Goal: Information Seeking & Learning: Find specific fact

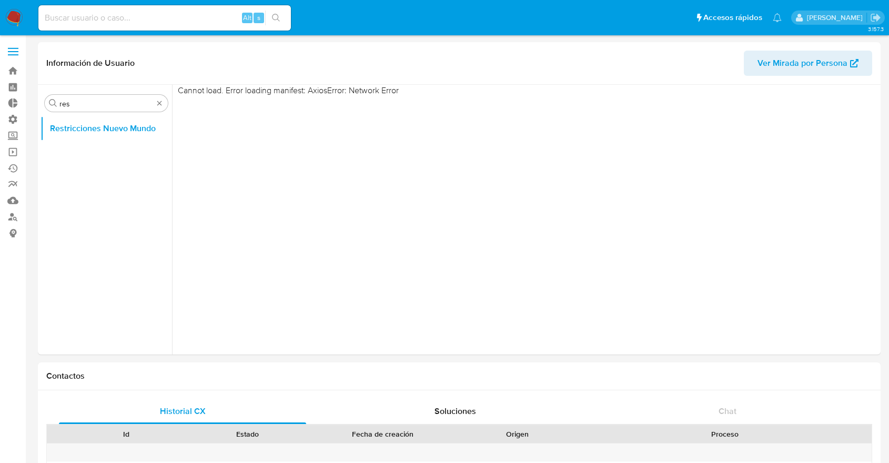
select select "10"
click at [169, 16] on input at bounding box center [164, 18] width 253 height 14
paste input "1643646272"
type input "1643646272"
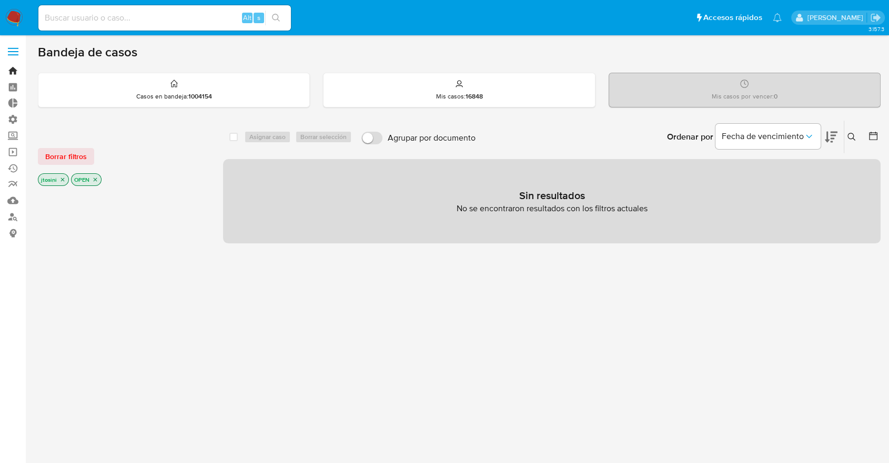
click at [12, 66] on link "Bandeja" at bounding box center [62, 71] width 125 height 16
click at [88, 178] on p "OPEN" at bounding box center [86, 180] width 29 height 12
click at [93, 179] on icon "close-filter" at bounding box center [95, 179] width 6 height 6
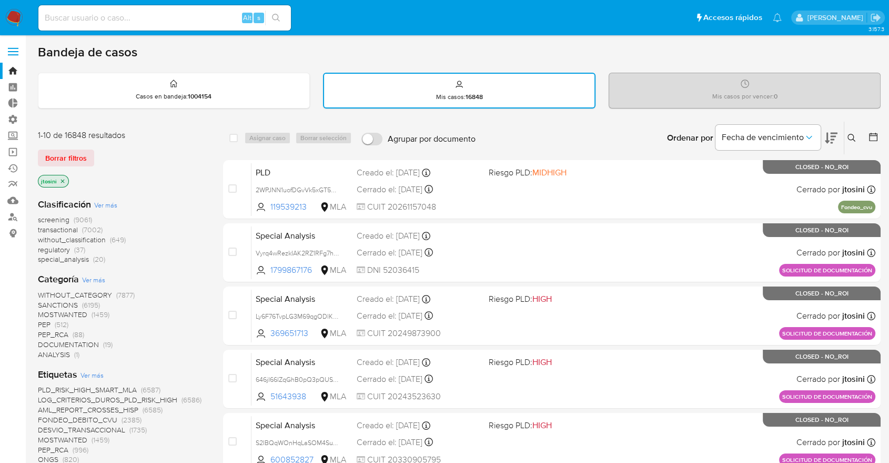
click at [51, 175] on p "jtosini" at bounding box center [53, 181] width 30 height 12
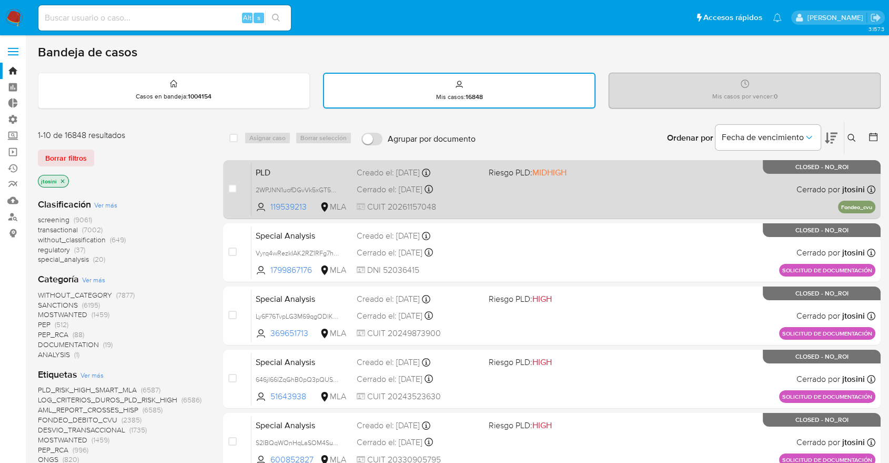
click at [400, 214] on div "PLD 2WPJNN1uofDGvVk5xGT5q6Xi 119539213 MLA Riesgo PLD: MIDHIGH Creado el: 12/06…" at bounding box center [564, 189] width 624 height 53
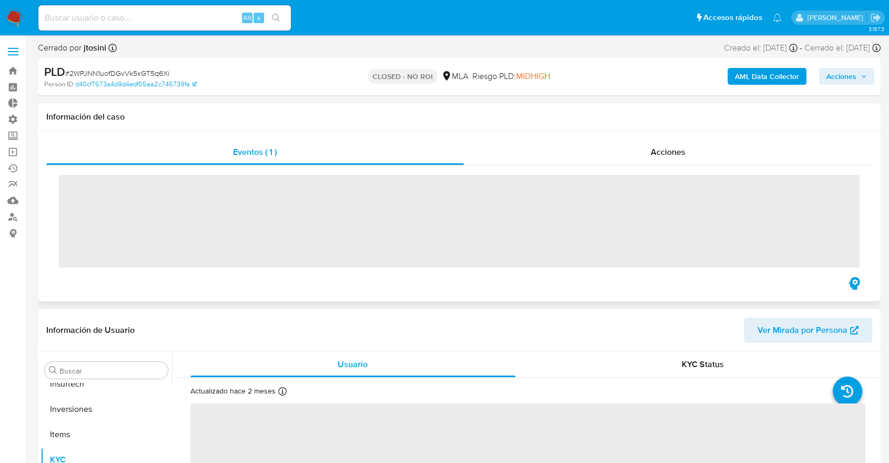
scroll to position [495, 0]
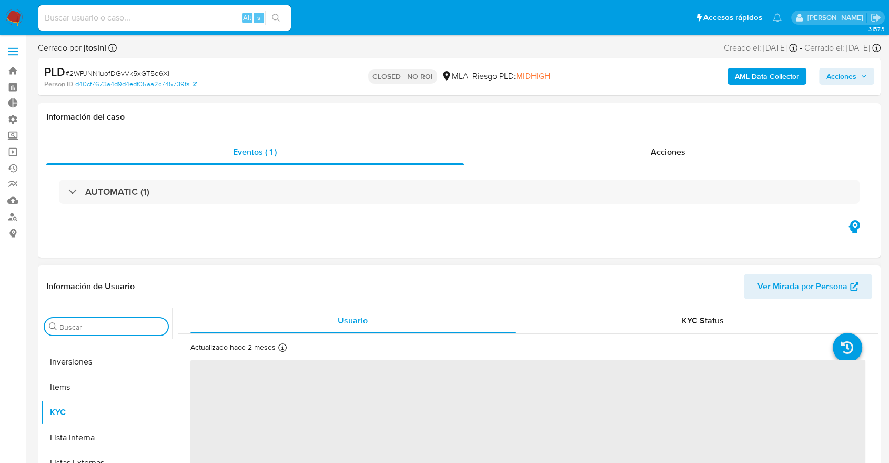
click at [80, 328] on input "Buscar" at bounding box center [111, 326] width 104 height 9
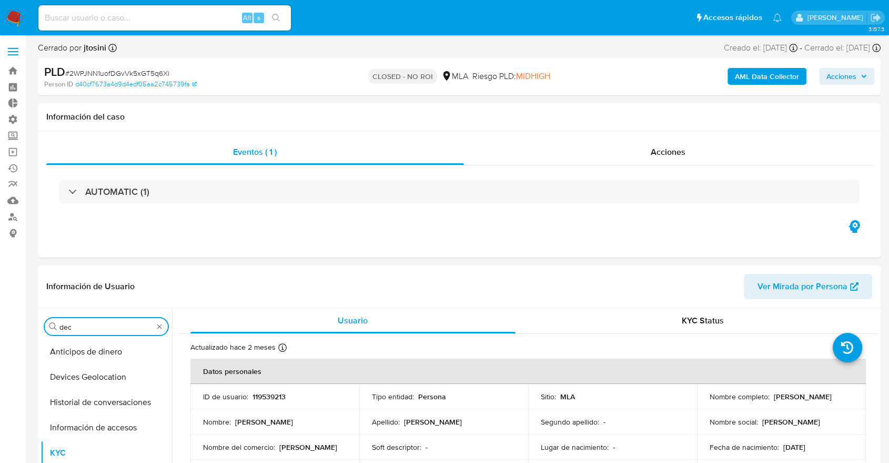
scroll to position [0, 0]
type input "deci"
select select "10"
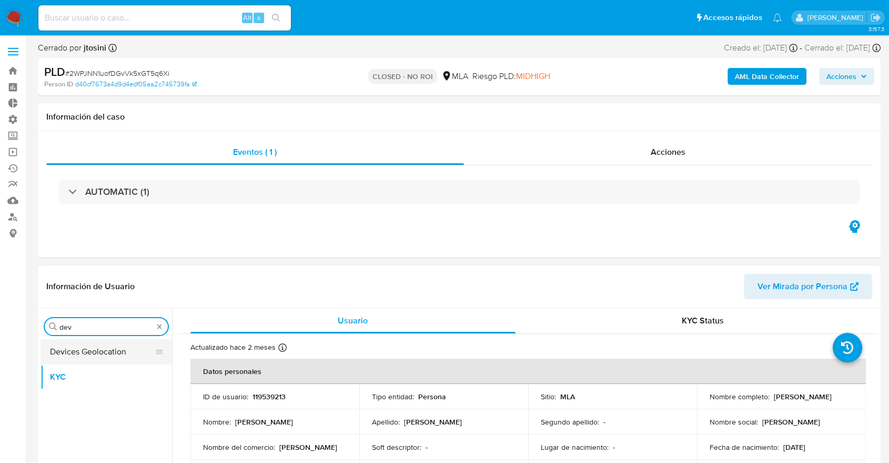
type input "dev"
click at [105, 347] on button "Devices Geolocation" at bounding box center [102, 351] width 123 height 25
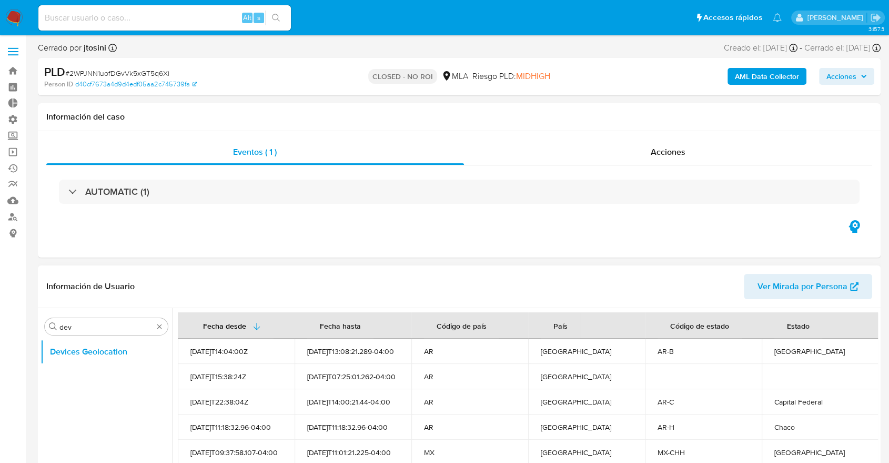
click at [597, 374] on div "[GEOGRAPHIC_DATA]" at bounding box center [587, 376] width 92 height 9
click at [635, 395] on td "[GEOGRAPHIC_DATA]" at bounding box center [586, 401] width 117 height 25
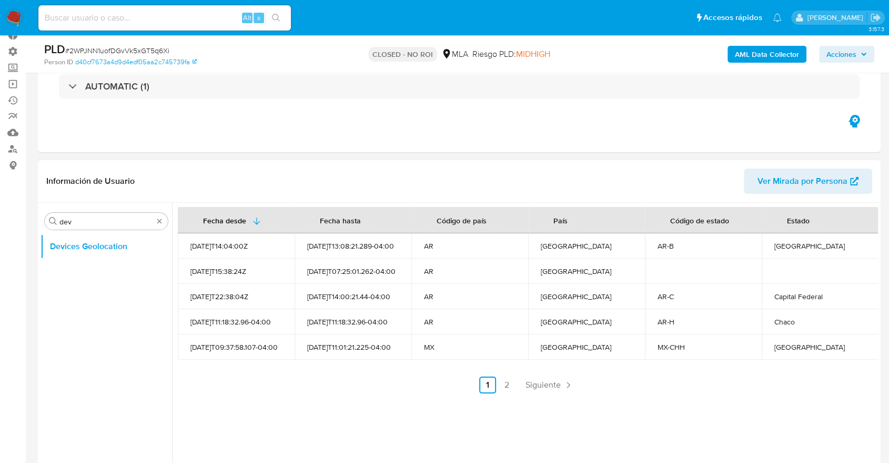
scroll to position [70, 0]
drag, startPoint x: 747, startPoint y: 343, endPoint x: 828, endPoint y: 341, distance: 80.5
click at [828, 341] on tr "2025-08-27T09:37:58.107-04:00 2025-08-29T11:01:21.225-04:00 MX México MX-CHH Ch…" at bounding box center [528, 344] width 701 height 25
drag, startPoint x: 167, startPoint y: 340, endPoint x: 277, endPoint y: 348, distance: 110.3
click at [277, 348] on div "Buscar dev Devices Geolocation Fecha desde Fecha hasta Código de país País Códi…" at bounding box center [460, 334] width 838 height 269
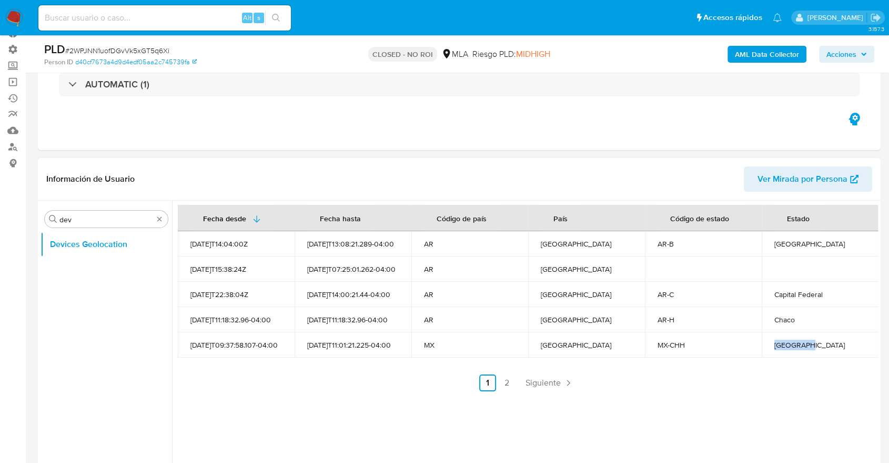
click at [277, 348] on div "2025-08-27T09:37:58.107-04:00" at bounding box center [237, 344] width 92 height 9
click at [124, 28] on div "Alt s" at bounding box center [164, 17] width 253 height 25
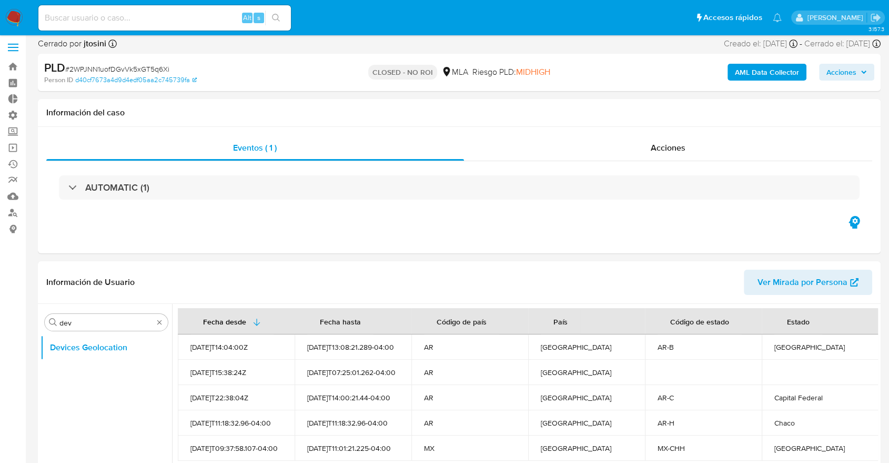
scroll to position [0, 0]
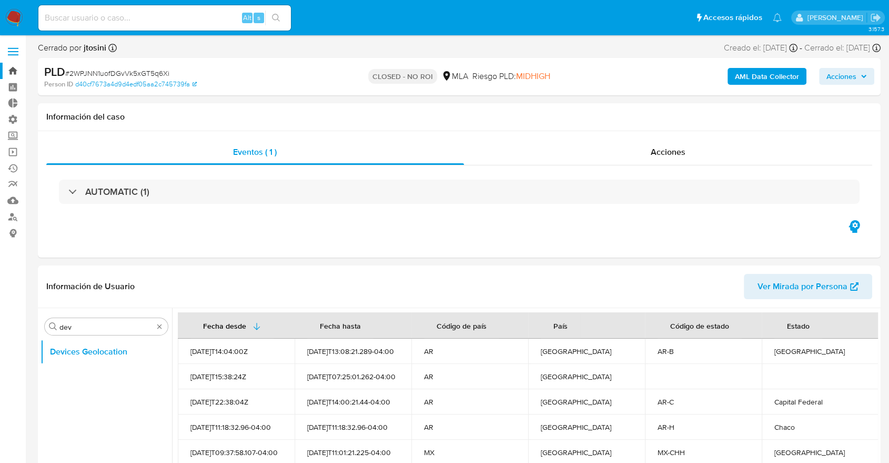
click at [7, 74] on link "Bandeja" at bounding box center [62, 71] width 125 height 16
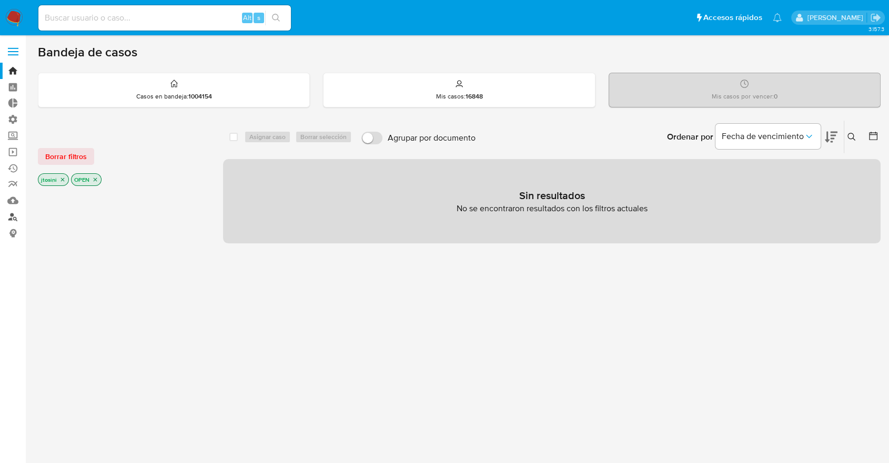
click at [11, 219] on link "Buscador de personas" at bounding box center [62, 216] width 125 height 16
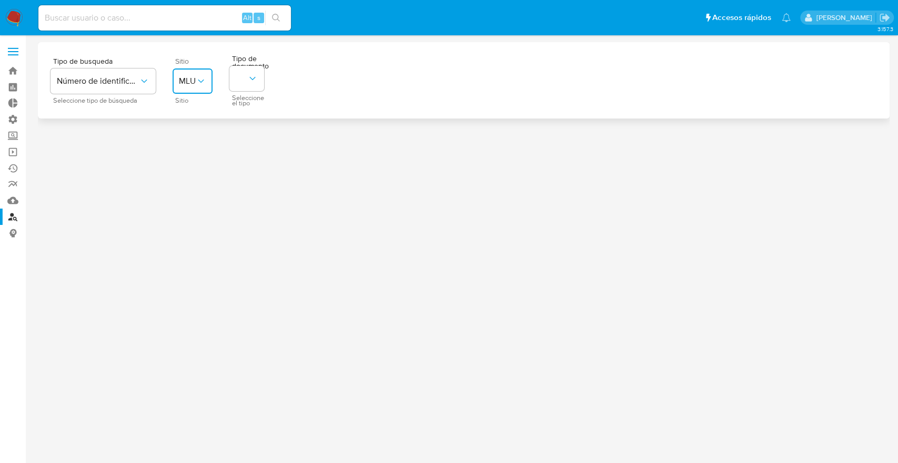
click at [173, 94] on button "MLU" at bounding box center [193, 80] width 40 height 25
click at [218, 226] on span "MLA" at bounding box center [226, 231] width 17 height 11
click at [46, 189] on div at bounding box center [464, 249] width 852 height 414
click at [559, 69] on div "Tipo de busqueda Número de identificación Seleccione tipo de búsqueda Sitio MLA…" at bounding box center [464, 78] width 827 height 46
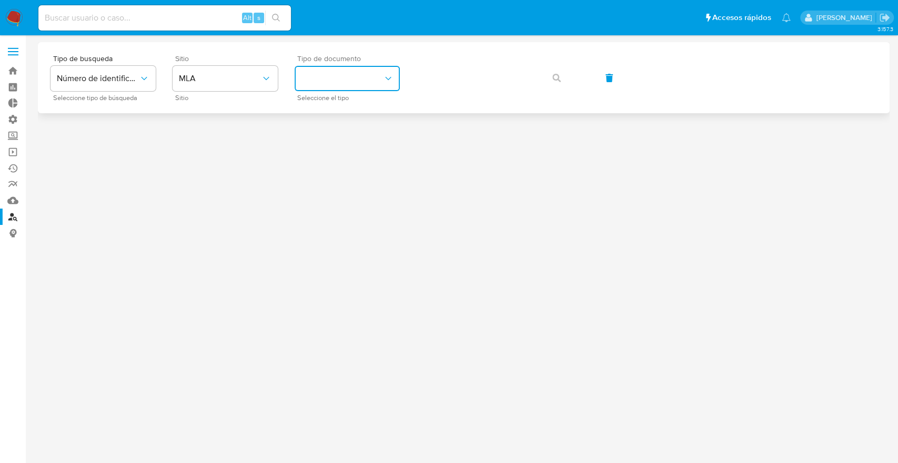
click at [376, 82] on button "identificationType" at bounding box center [347, 78] width 105 height 25
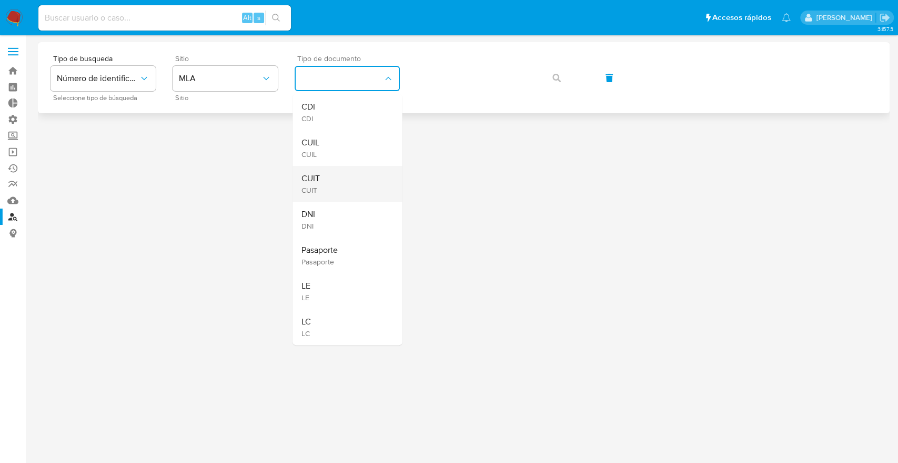
click at [347, 199] on div "CUIT CUIT" at bounding box center [344, 184] width 86 height 36
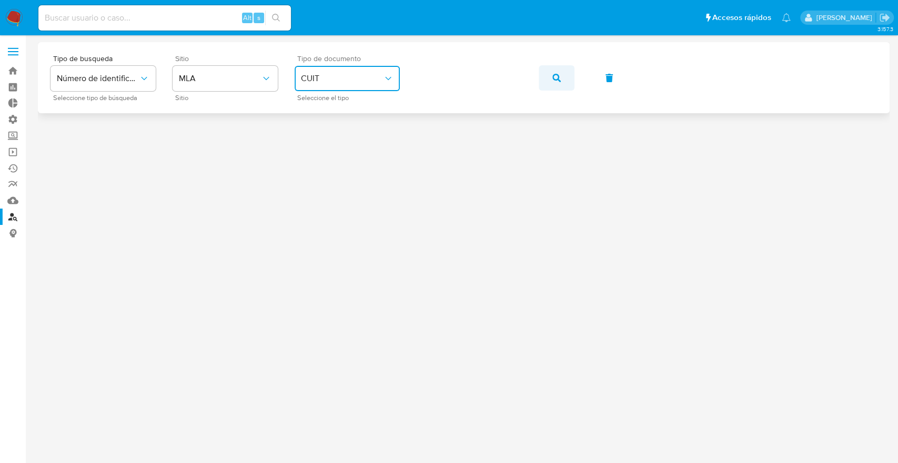
click at [551, 76] on button "button" at bounding box center [557, 77] width 36 height 25
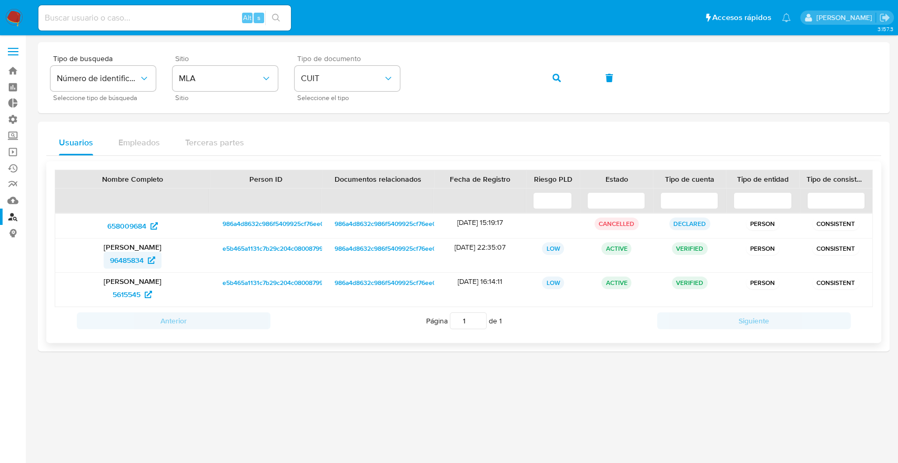
click at [127, 268] on span "96485834" at bounding box center [127, 260] width 34 height 17
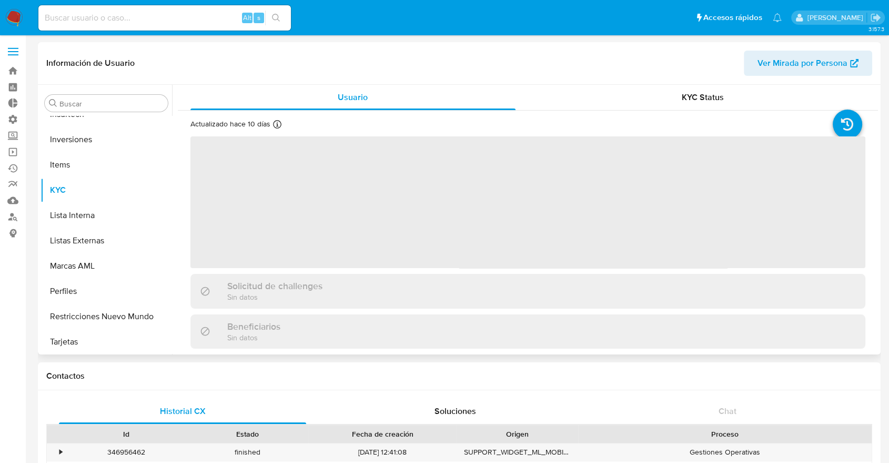
scroll to position [495, 0]
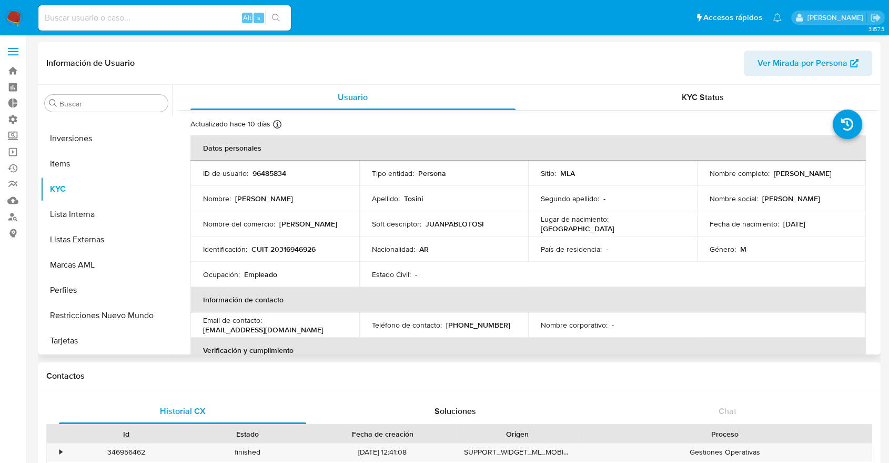
select select "10"
click at [108, 117] on button "Insurtech" at bounding box center [102, 113] width 123 height 25
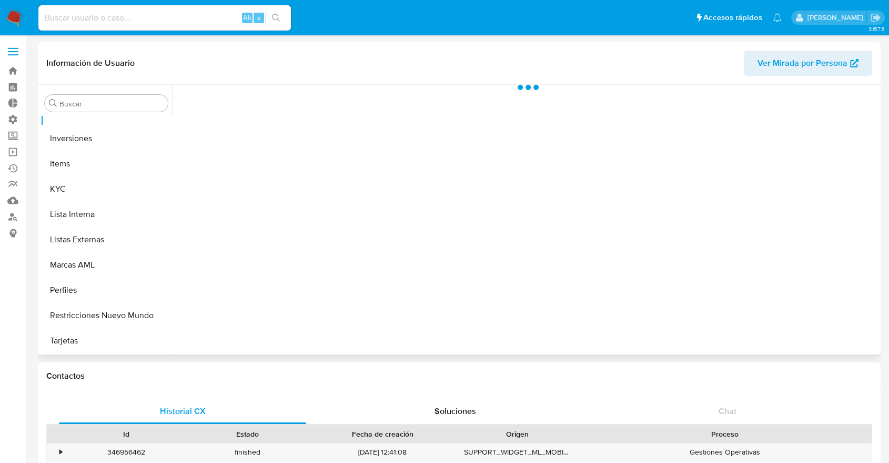
click at [105, 114] on div "Buscar Anticipos de dinero Archivos adjuntos CBT CVU Cruces y Relaciones Crédit…" at bounding box center [107, 220] width 132 height 268
click at [88, 103] on input "Buscar" at bounding box center [111, 103] width 104 height 9
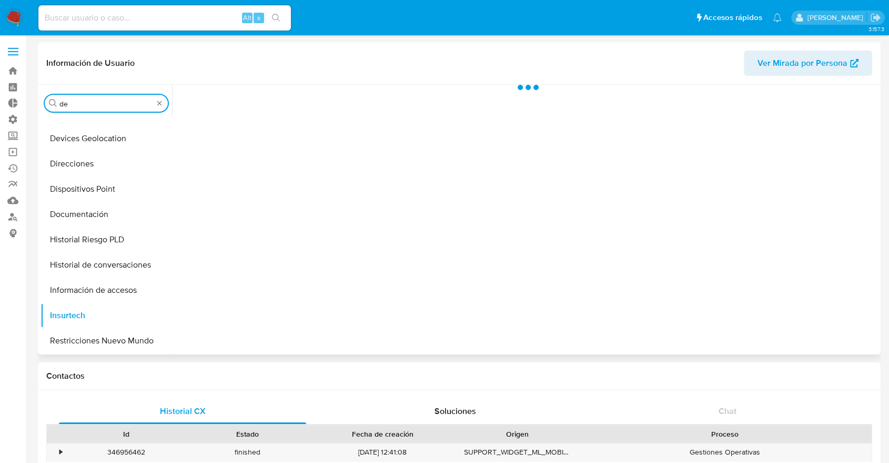
scroll to position [0, 0]
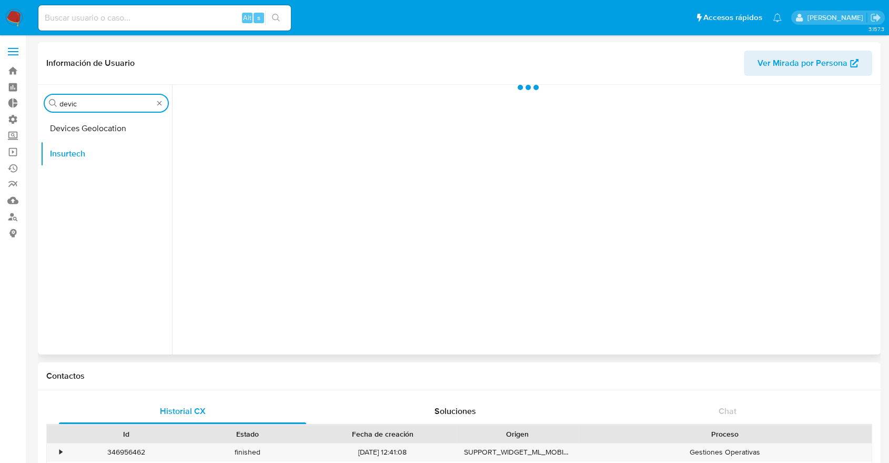
click at [88, 107] on input "devic" at bounding box center [106, 103] width 94 height 9
type input "devic"
click at [76, 126] on button "Devices Geolocation" at bounding box center [102, 128] width 123 height 25
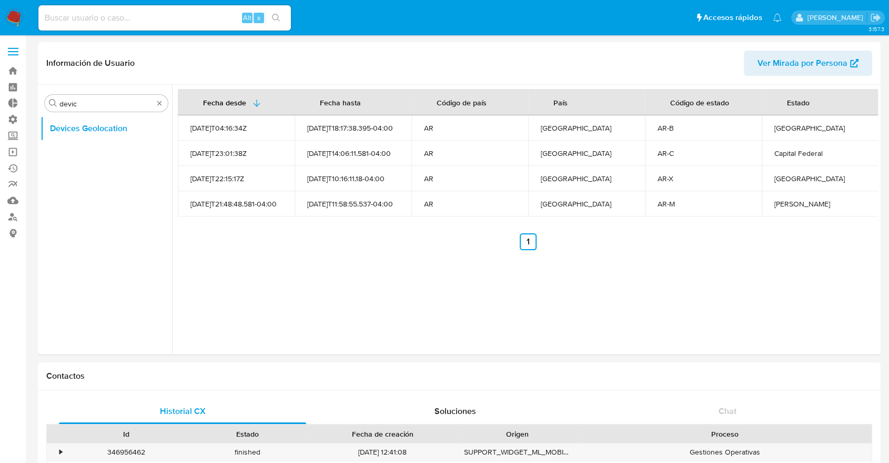
drag, startPoint x: 343, startPoint y: 207, endPoint x: 314, endPoint y: 202, distance: 28.9
click at [314, 202] on div "[DATE]T11:58:55.537-04:00" at bounding box center [353, 203] width 92 height 9
drag, startPoint x: 200, startPoint y: 205, endPoint x: 346, endPoint y: 206, distance: 146.3
click at [346, 206] on tr "[DATE]T21:48:48.581-04:00 [DATE]T11:58:55.537-04:00 AR [GEOGRAPHIC_DATA] AR-M […" at bounding box center [528, 203] width 701 height 25
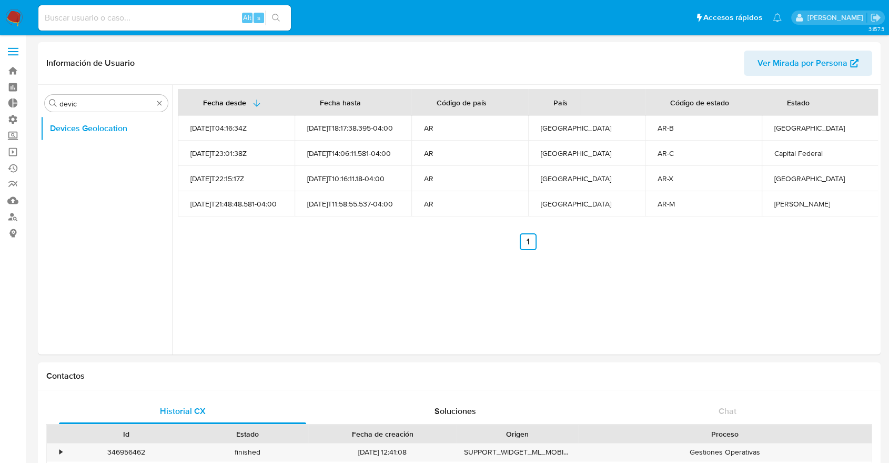
click at [305, 209] on td "[DATE]T11:58:55.537-04:00" at bounding box center [353, 203] width 117 height 25
drag, startPoint x: 228, startPoint y: 203, endPoint x: 187, endPoint y: 205, distance: 41.6
click at [187, 205] on td "[DATE]T21:48:48.581-04:00" at bounding box center [236, 203] width 117 height 25
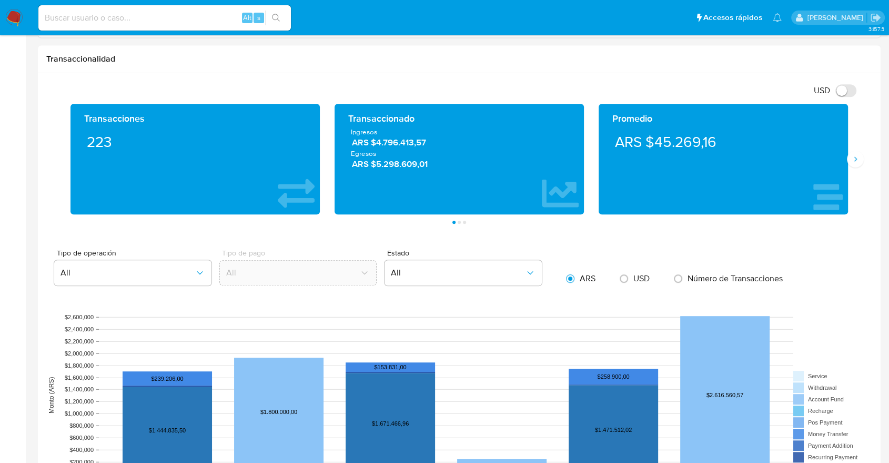
scroll to position [457, 0]
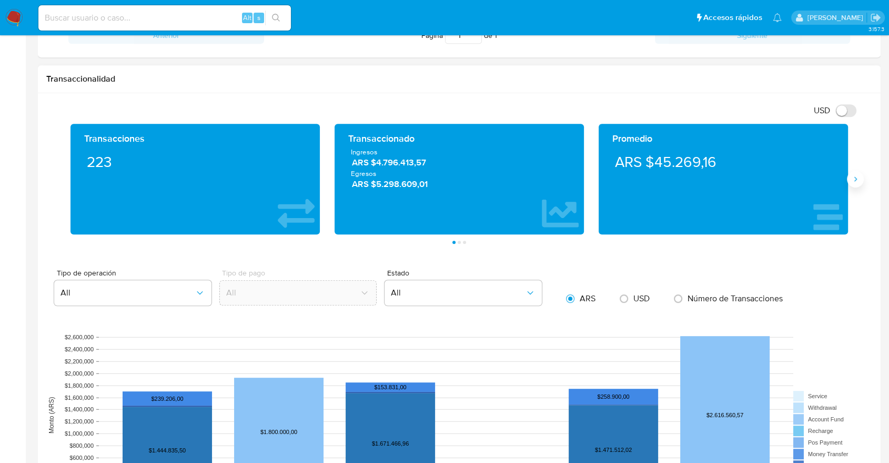
click at [853, 181] on icon "Siguiente" at bounding box center [855, 179] width 8 height 8
